Goal: Find specific page/section: Find specific page/section

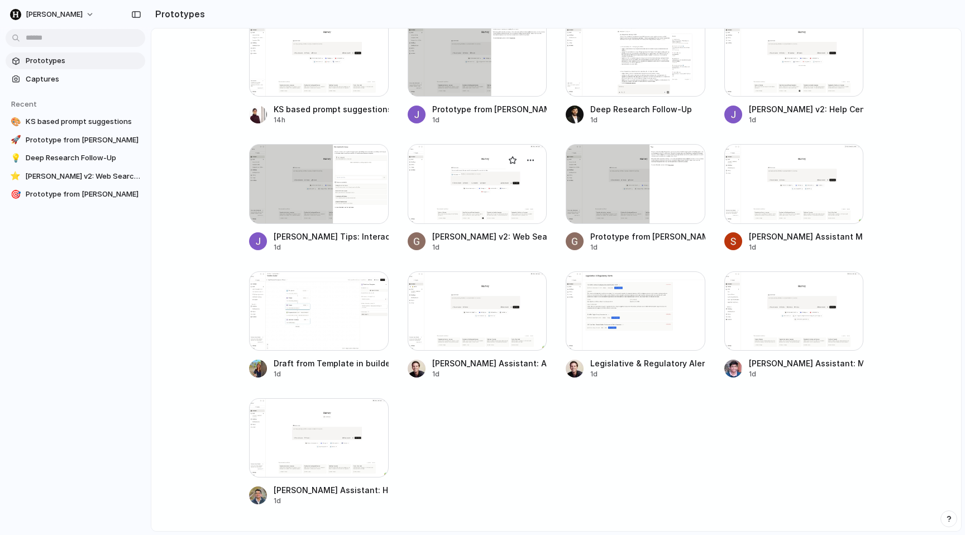
scroll to position [171, 0]
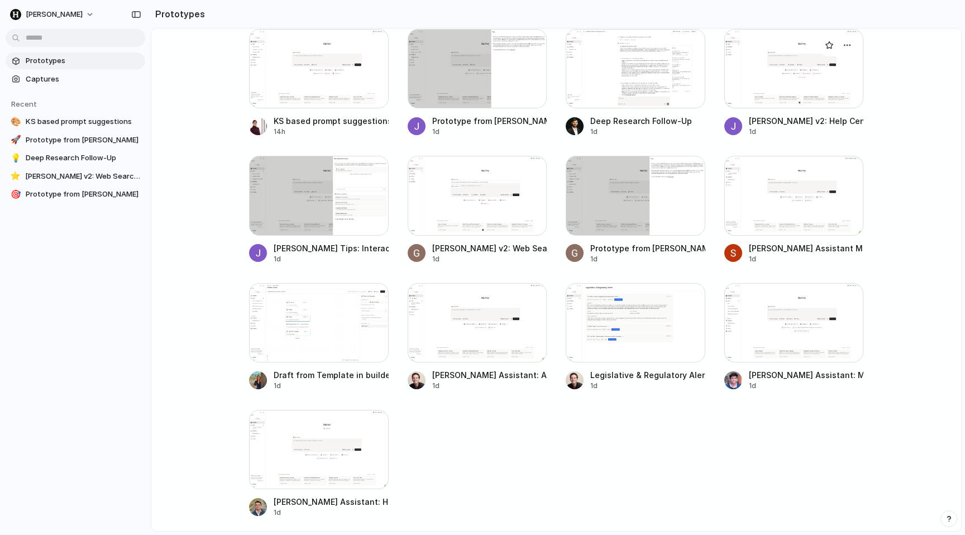
click at [780, 62] on div at bounding box center [794, 68] width 140 height 79
